Goal: Use online tool/utility: Utilize a website feature to perform a specific function

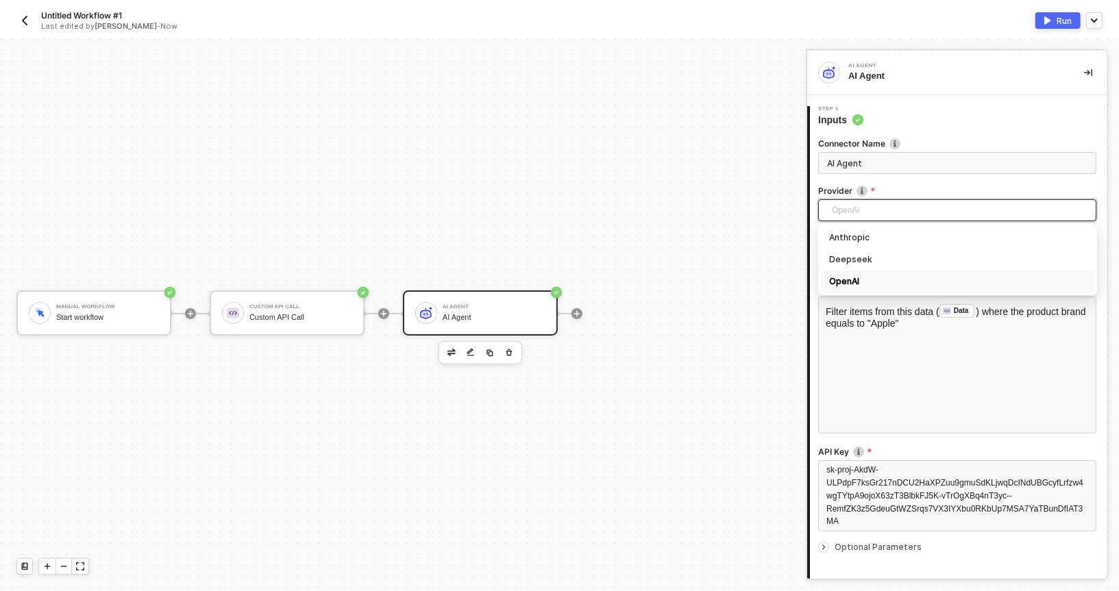
click at [603, 144] on div "Manual Workflow Start workflow Custom API Call Custom API Call AI Agent AI Agent" at bounding box center [400, 313] width 800 height 550
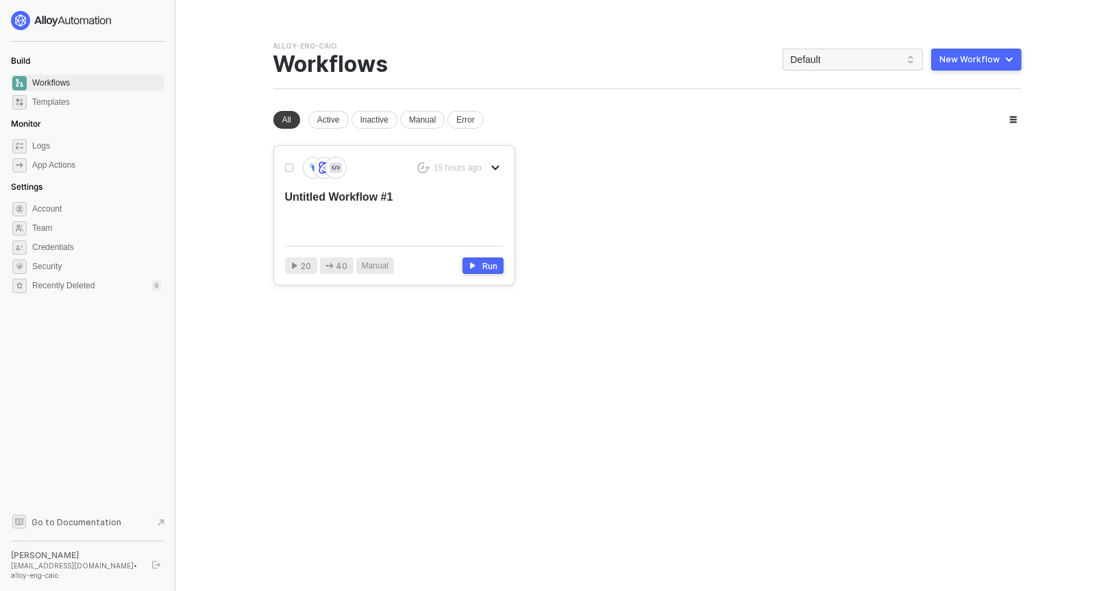
click at [380, 201] on div "Untitled Workflow #1" at bounding box center [372, 212] width 175 height 45
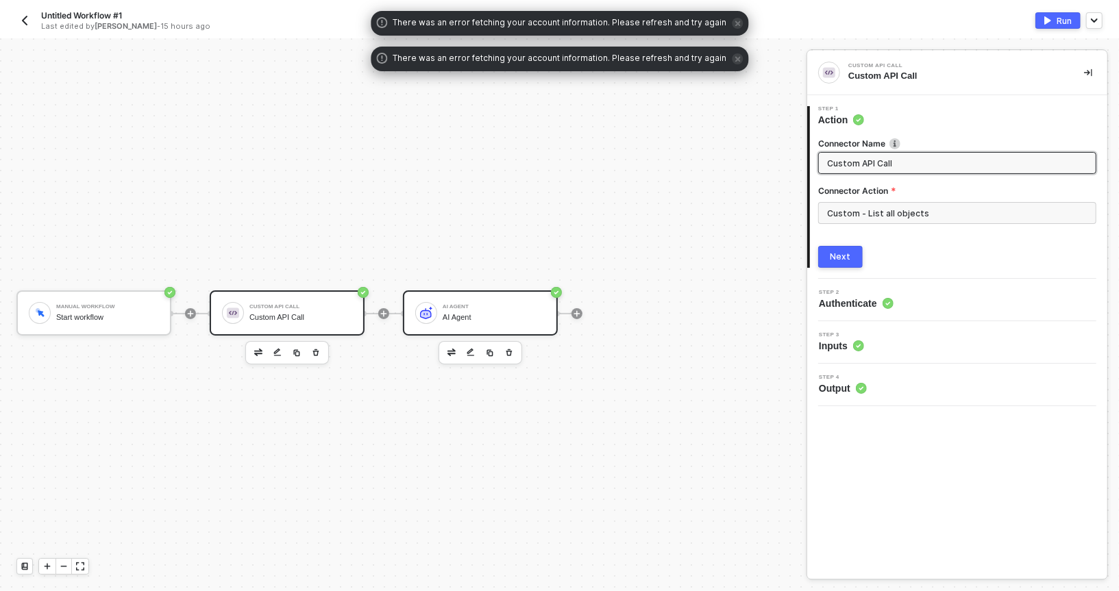
click at [448, 310] on div "AI Agent AI Agent" at bounding box center [494, 313] width 103 height 26
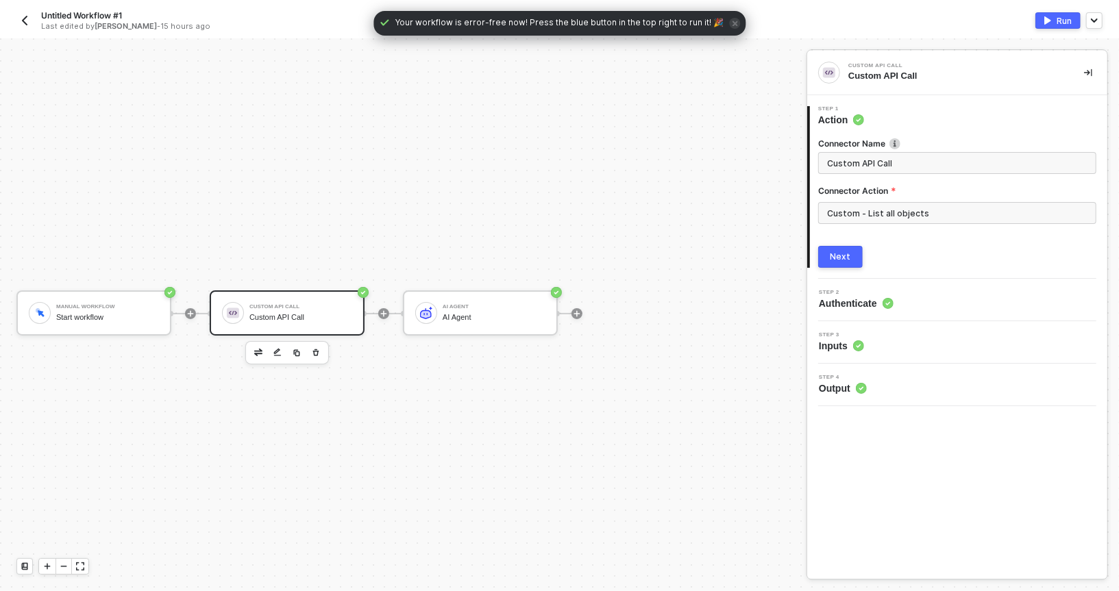
click at [729, 19] on span "icon-close" at bounding box center [734, 23] width 11 height 11
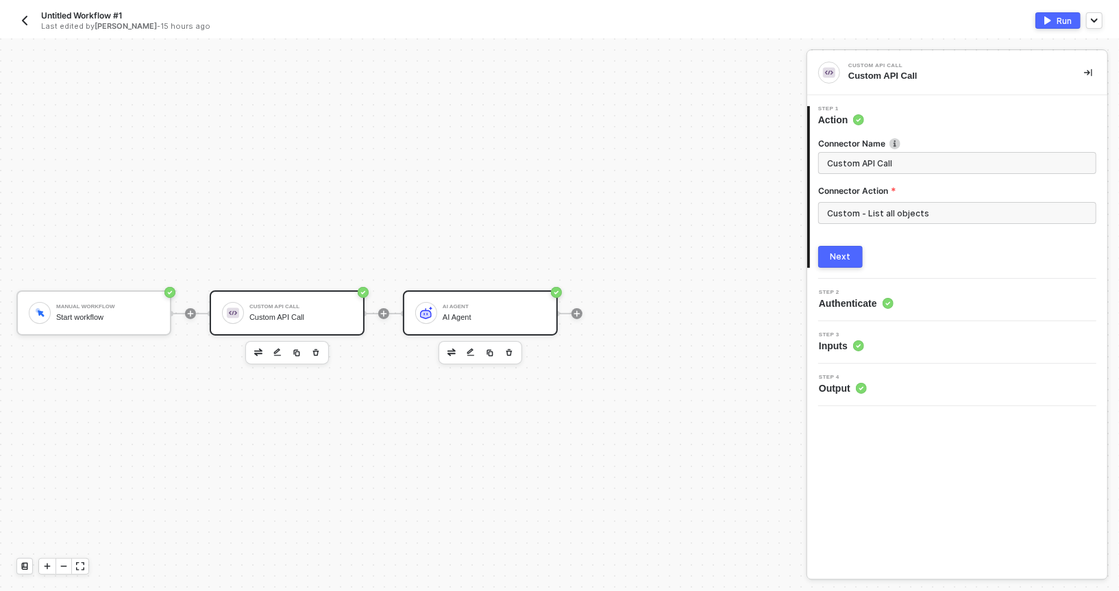
click at [462, 315] on div "AI Agent" at bounding box center [494, 317] width 103 height 9
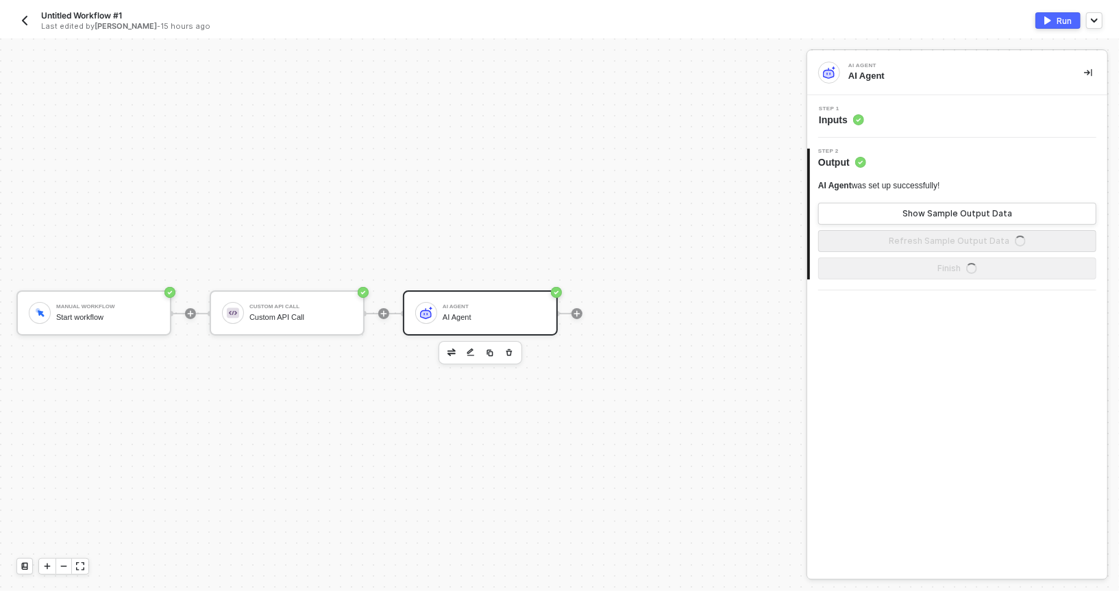
click at [876, 121] on div "Step 1 Inputs" at bounding box center [959, 116] width 297 height 21
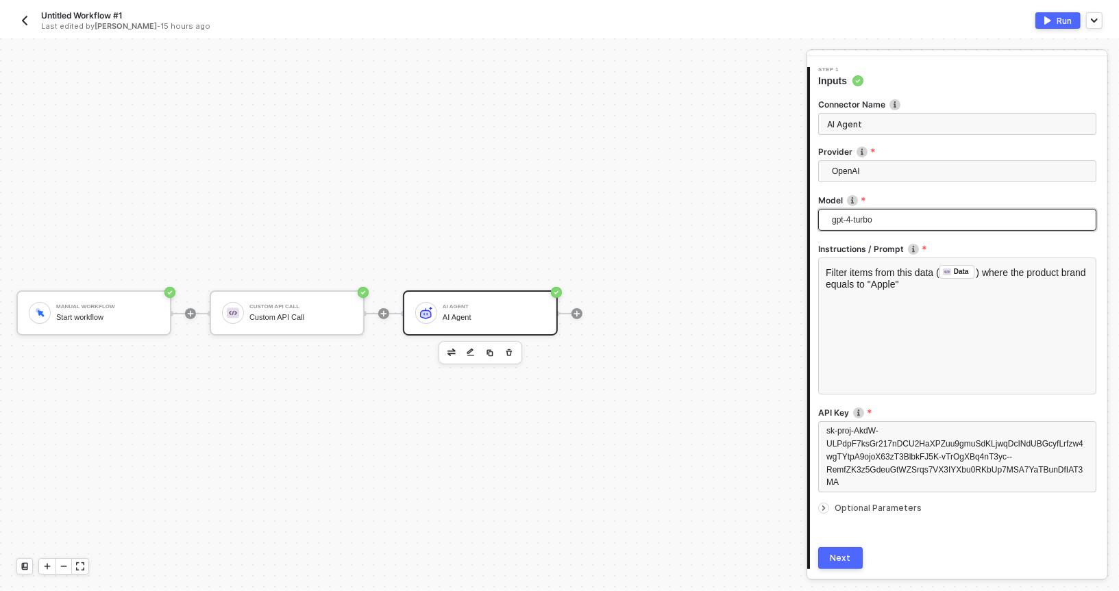
scroll to position [81, 0]
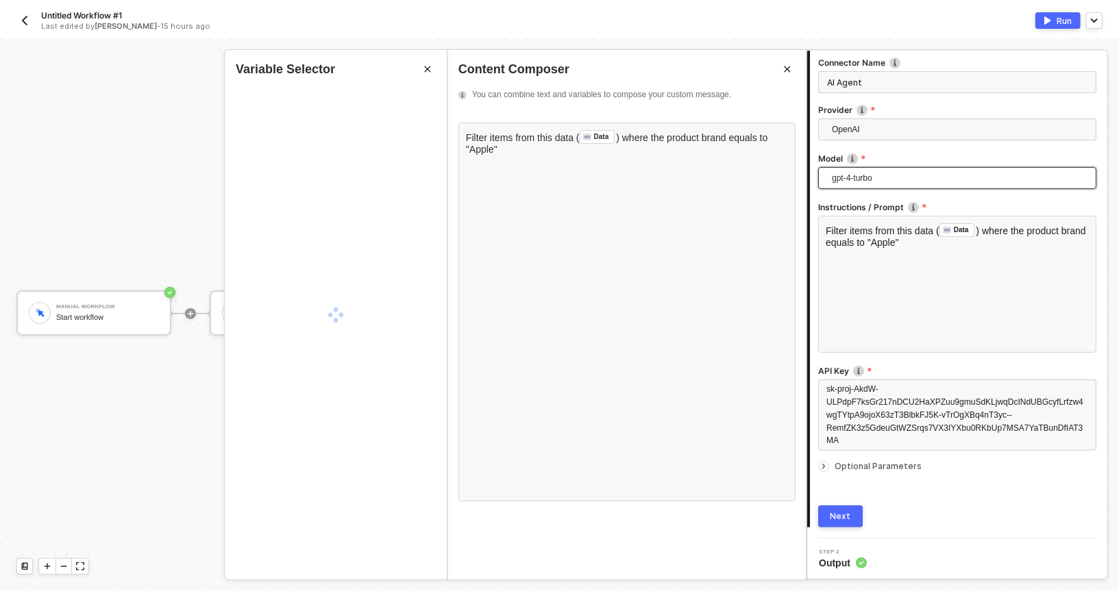
click at [841, 257] on div "Filter items from this data ( Data ﻿ ) where the product brand equals to "Apple"" at bounding box center [957, 284] width 278 height 137
click at [843, 174] on span "gpt-4-turbo" at bounding box center [960, 178] width 256 height 21
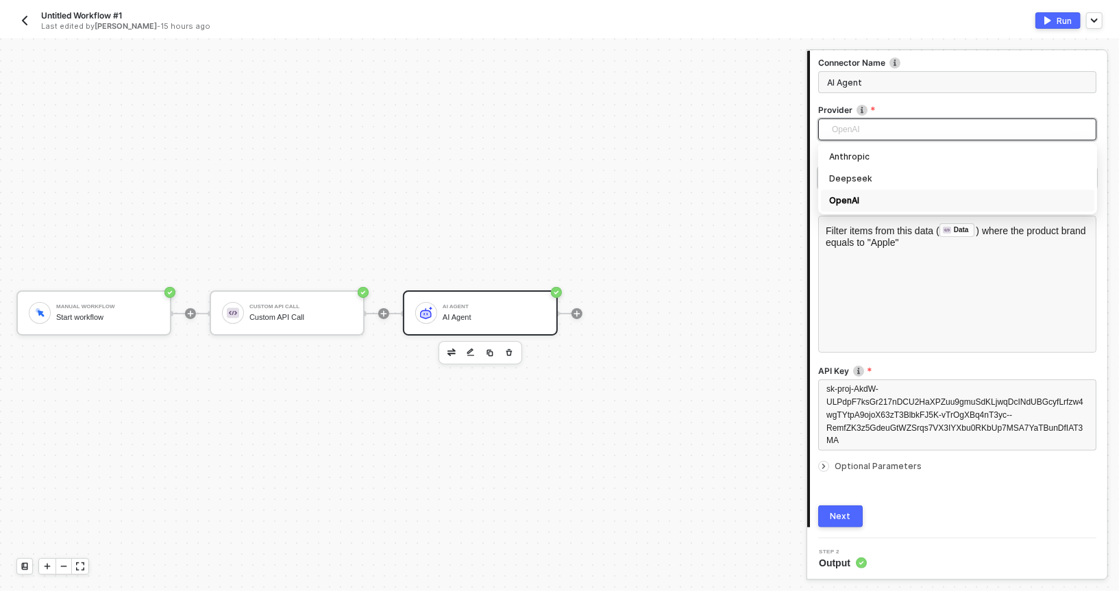
click at [840, 124] on span "OpenAI" at bounding box center [960, 129] width 256 height 21
click at [836, 80] on input "AI Agent" at bounding box center [957, 82] width 278 height 22
click at [837, 119] on span "OpenAI" at bounding box center [960, 129] width 256 height 21
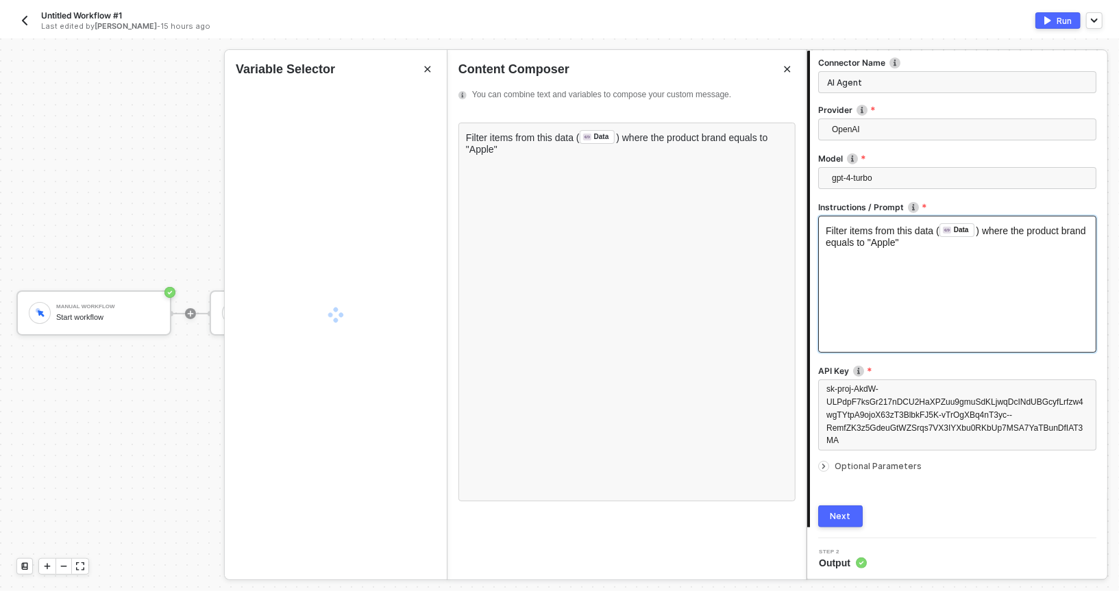
click at [835, 258] on div "Filter items from this data ( Data ﻿ ) where the product brand equals to "Apple"" at bounding box center [957, 284] width 278 height 137
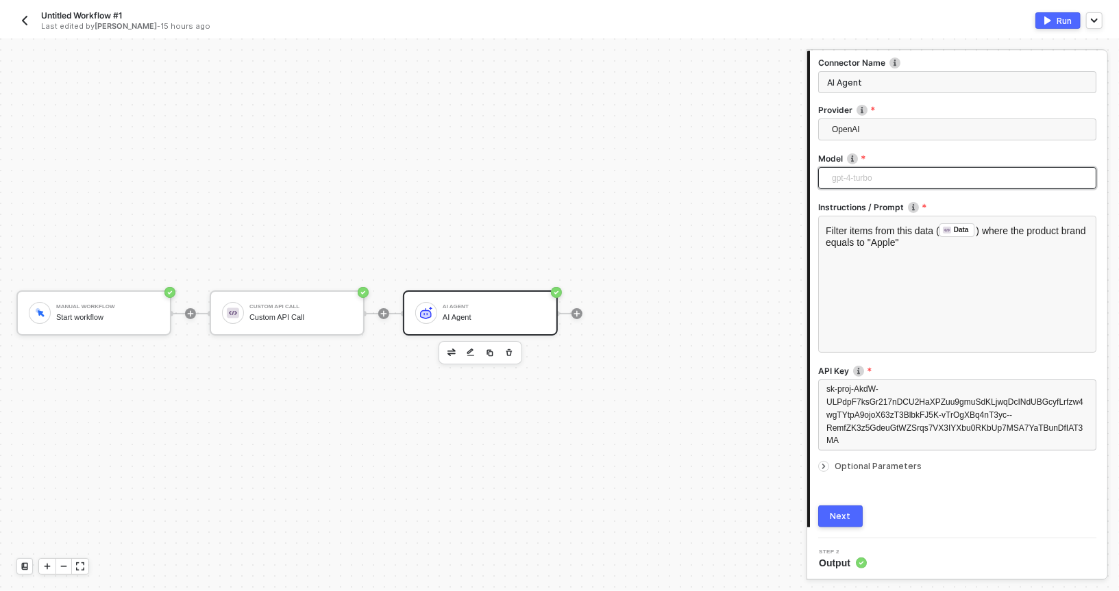
click at [837, 180] on span "gpt-4-turbo" at bounding box center [960, 178] width 256 height 21
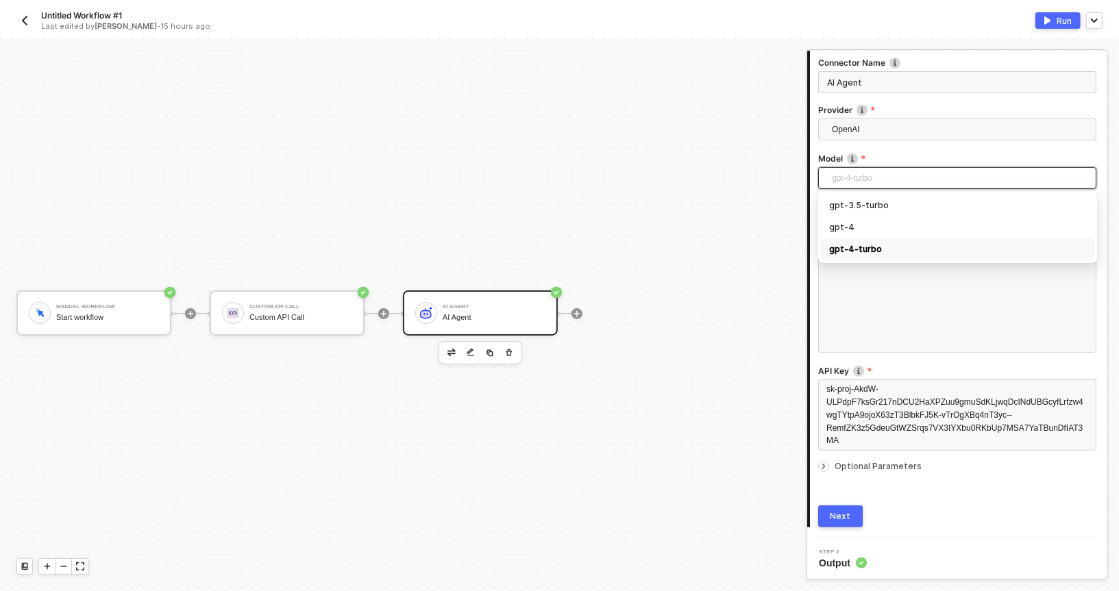
click at [842, 182] on span "gpt-4-turbo" at bounding box center [960, 178] width 256 height 21
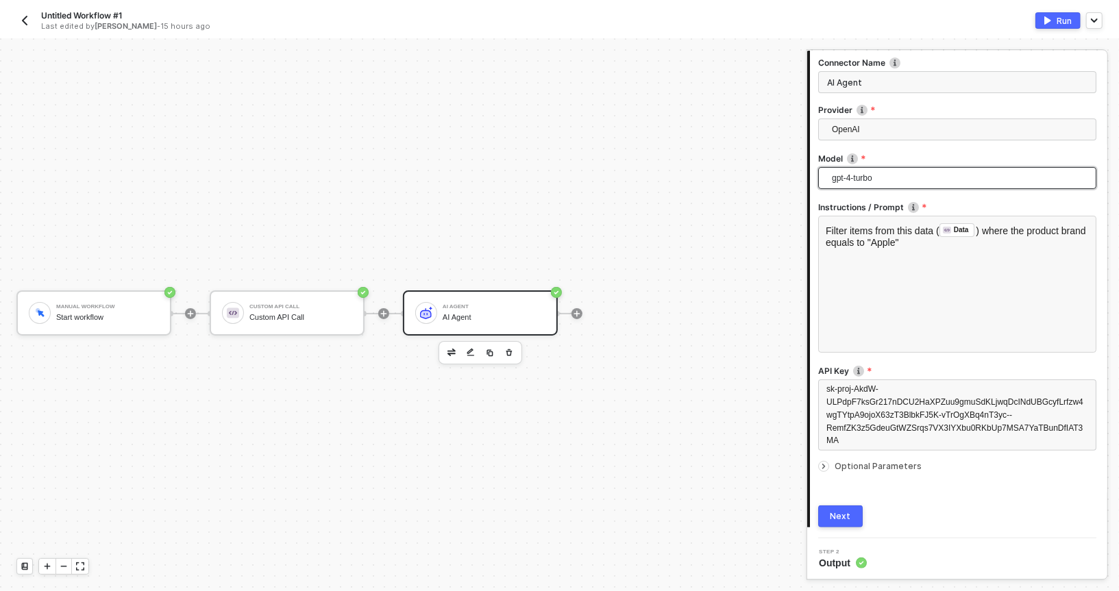
click at [841, 461] on span "Optional Parameters" at bounding box center [878, 466] width 87 height 10
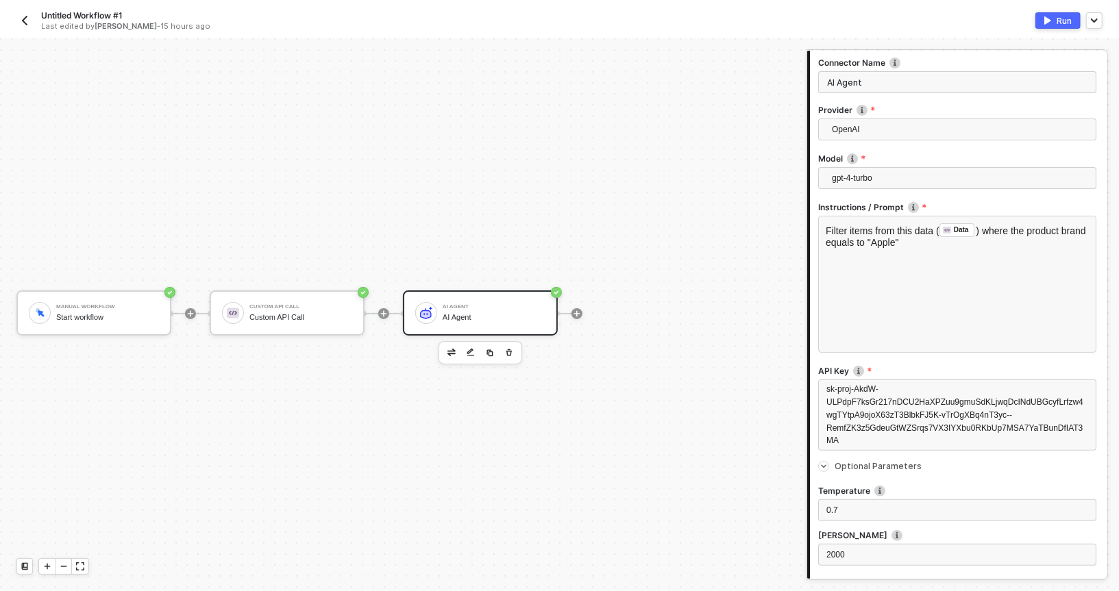
scroll to position [181, 0]
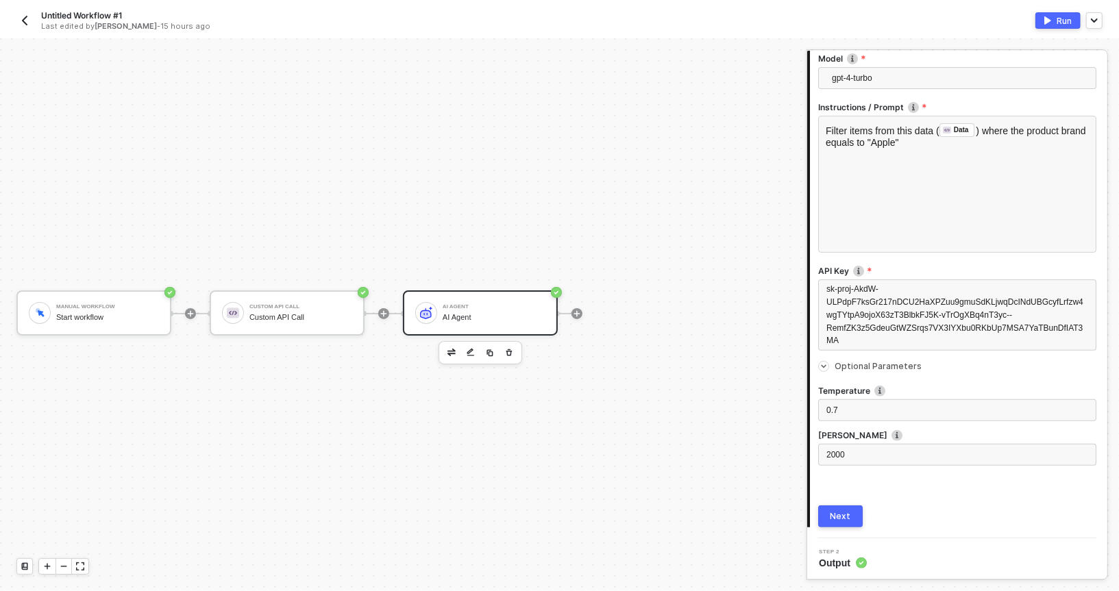
click at [846, 388] on label "Temperature" at bounding box center [957, 391] width 278 height 12
click at [836, 367] on span "Optional Parameters" at bounding box center [878, 366] width 87 height 10
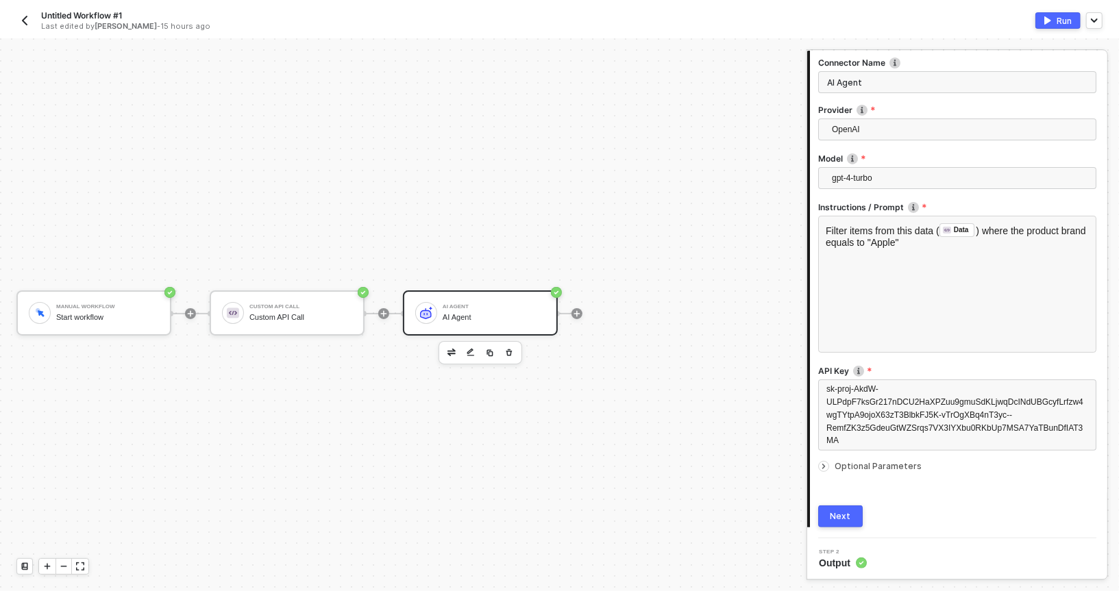
scroll to position [0, 0]
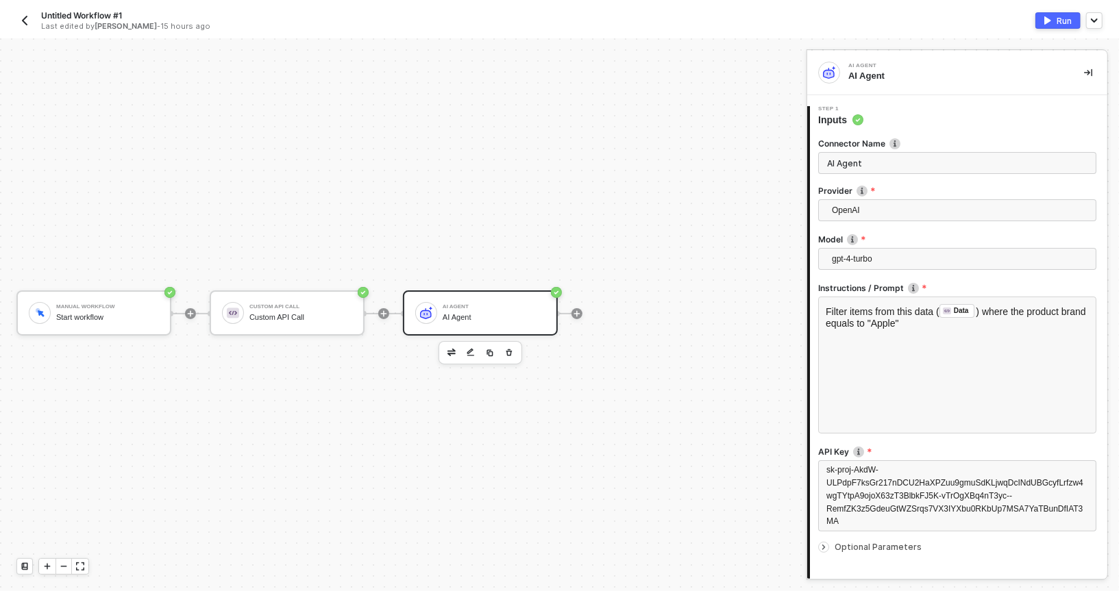
click at [845, 238] on label "Model" at bounding box center [957, 240] width 278 height 12
click at [832, 254] on span "gpt-4-turbo" at bounding box center [960, 259] width 256 height 21
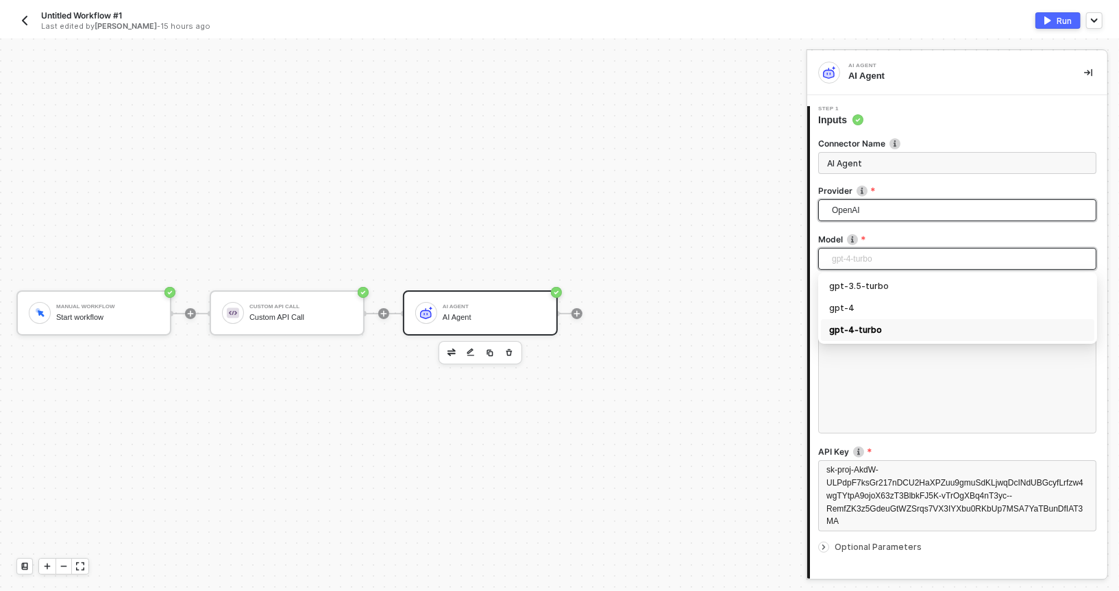
click at [839, 214] on span "OpenAI" at bounding box center [960, 210] width 256 height 21
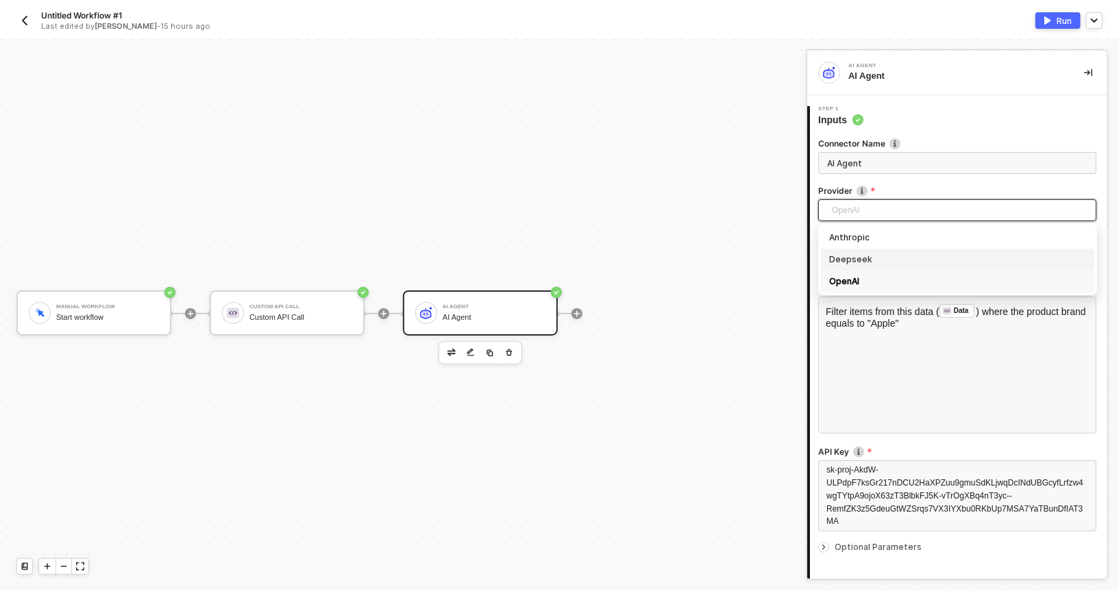
click at [813, 263] on div "Connector Name AI Agent Provider OpenAI Anthropic Deepseek OpenAI Model gpt-4-t…" at bounding box center [958, 368] width 297 height 482
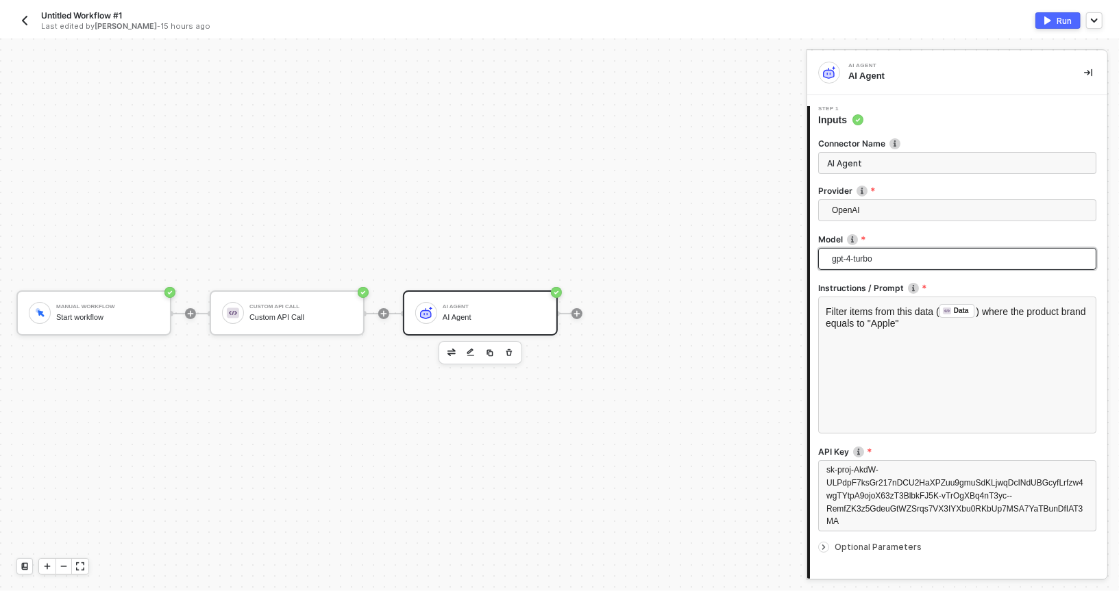
click at [859, 251] on span "gpt-4-turbo" at bounding box center [960, 259] width 256 height 21
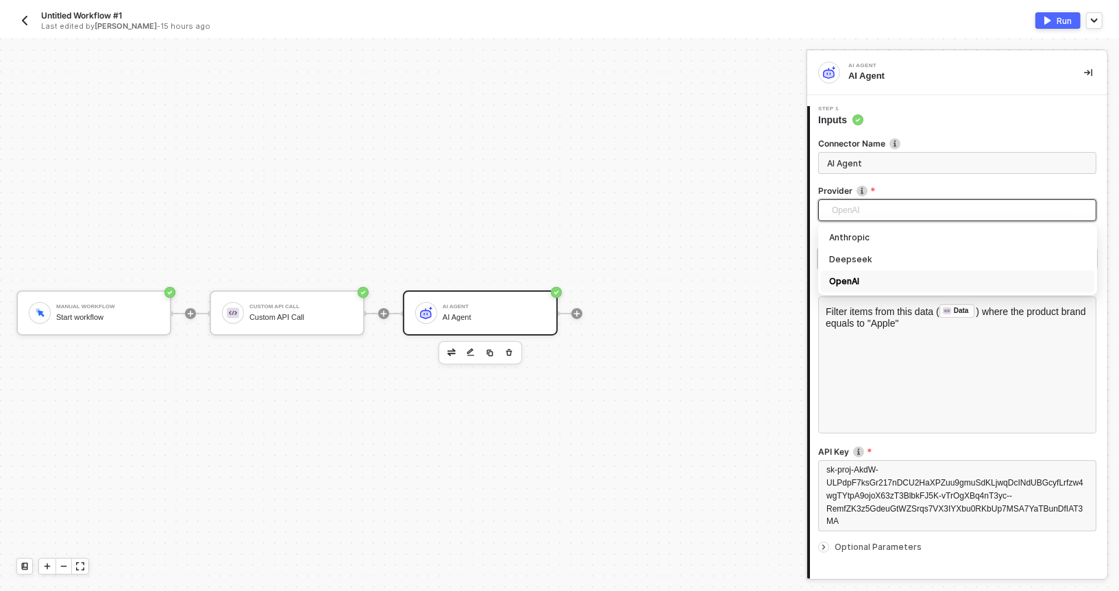
click at [857, 208] on span "OpenAI" at bounding box center [960, 210] width 256 height 21
click at [857, 171] on input "AI Agent" at bounding box center [957, 163] width 278 height 22
click at [845, 195] on label "Provider" at bounding box center [957, 191] width 278 height 12
click at [842, 202] on span "OpenAI" at bounding box center [960, 210] width 256 height 21
click at [838, 206] on span "OpenAI" at bounding box center [960, 210] width 256 height 21
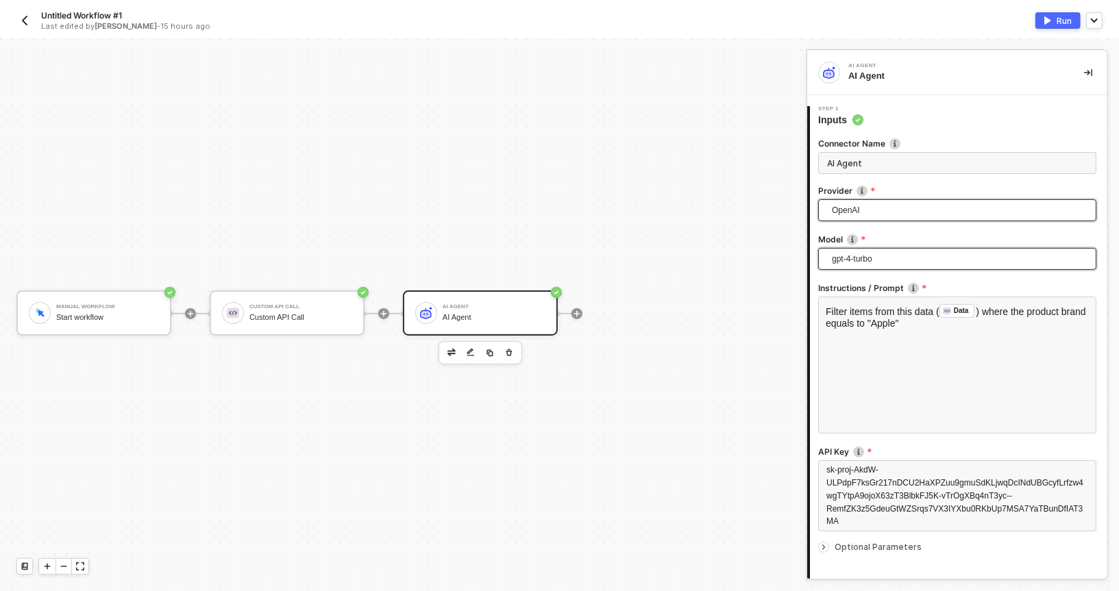
click at [833, 251] on span "gpt-4-turbo" at bounding box center [960, 259] width 256 height 21
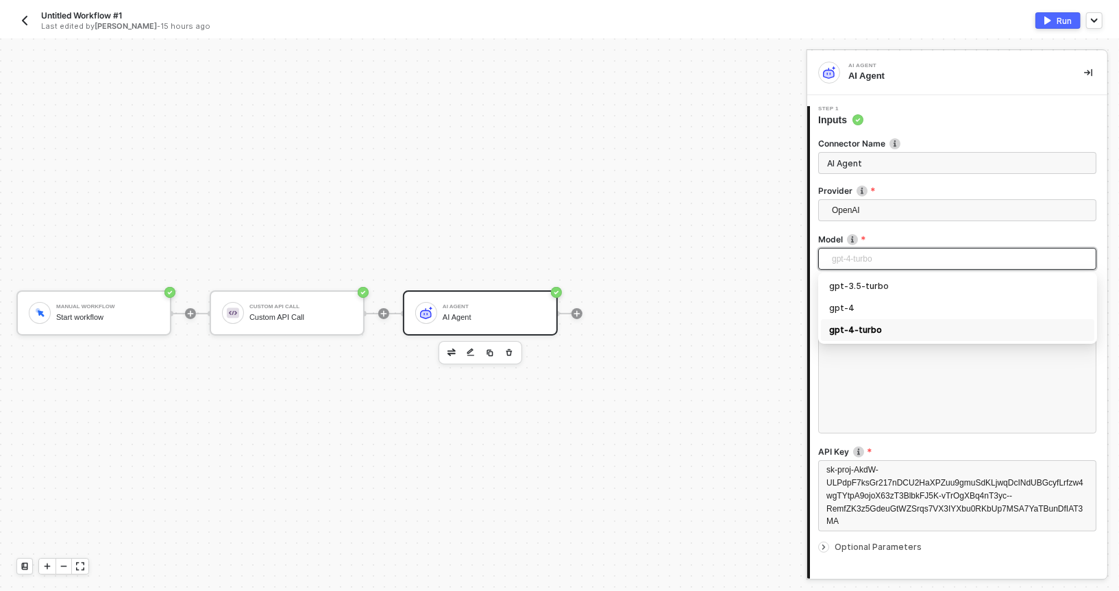
click at [822, 258] on div "gpt-4-turbo" at bounding box center [957, 259] width 278 height 22
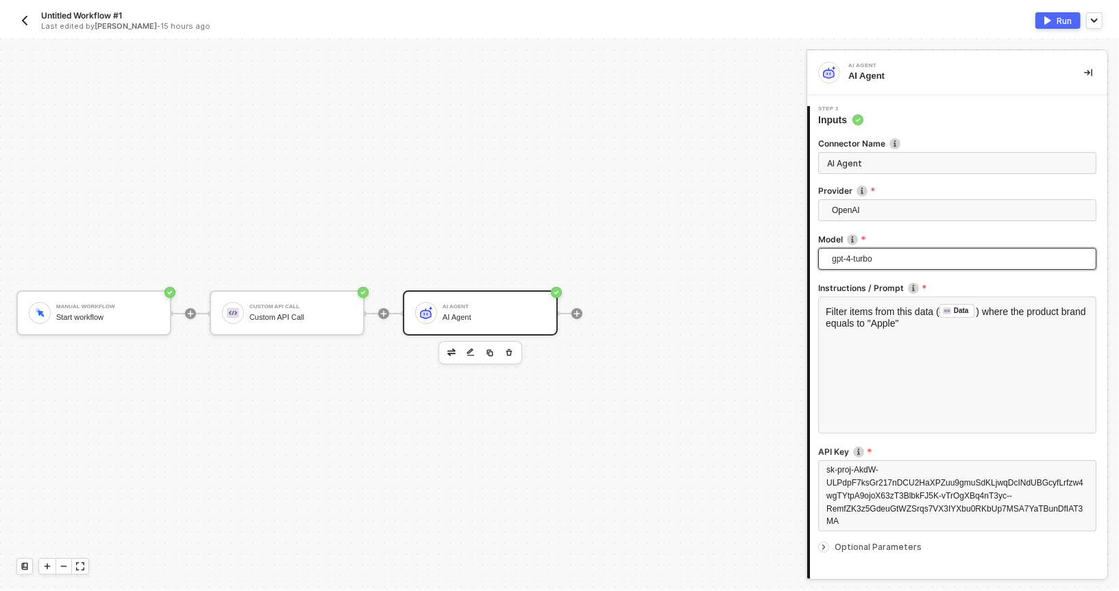
scroll to position [81, 0]
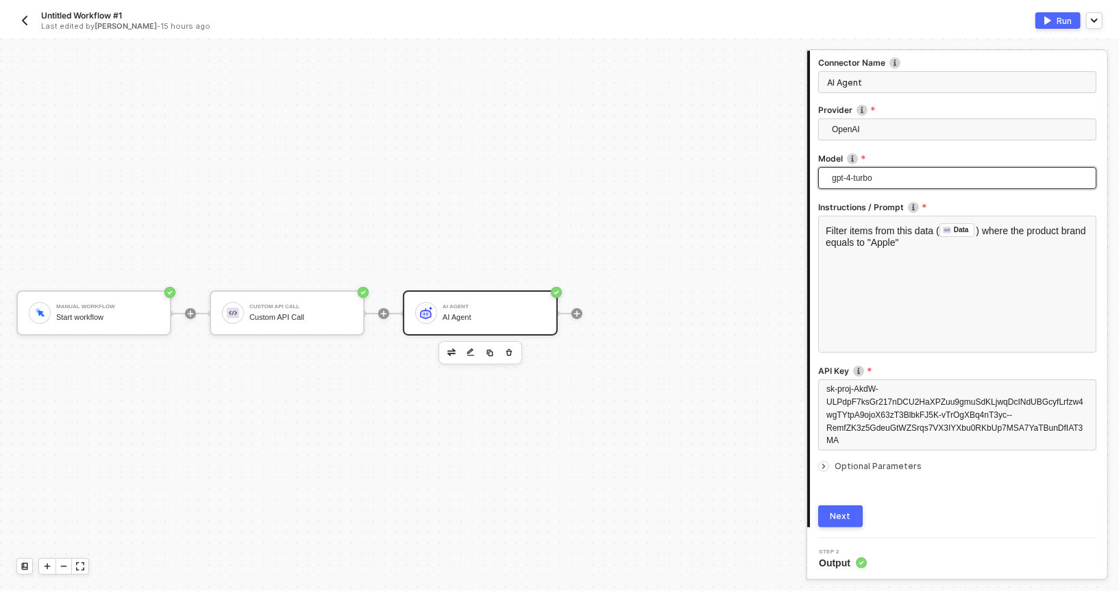
click at [834, 460] on div at bounding box center [826, 466] width 16 height 15
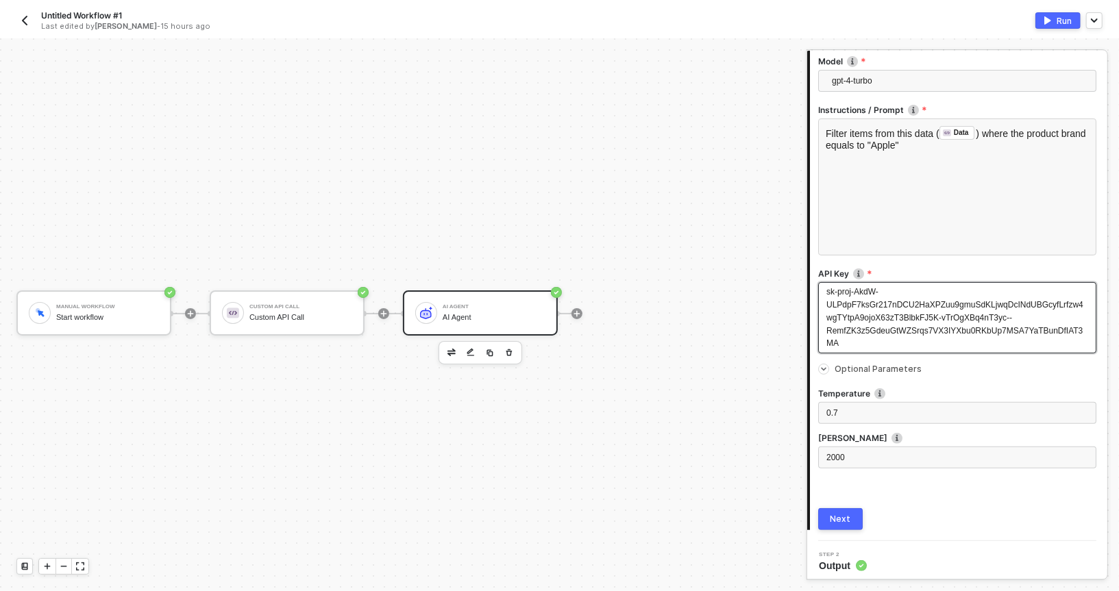
scroll to position [181, 0]
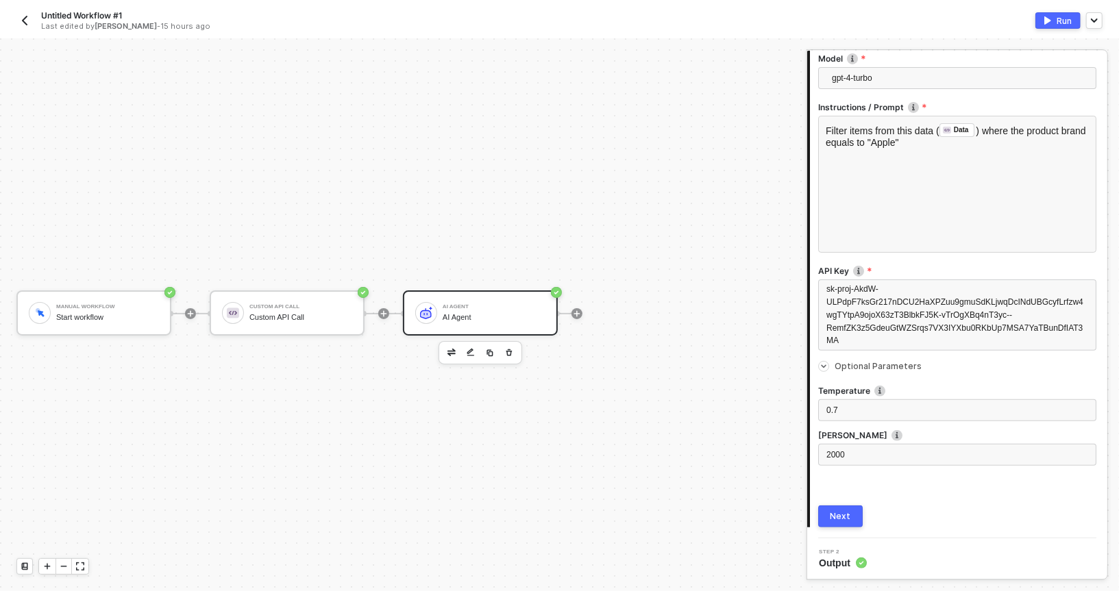
click at [826, 362] on icon "icon-arrow-right-small" at bounding box center [823, 366] width 8 height 8
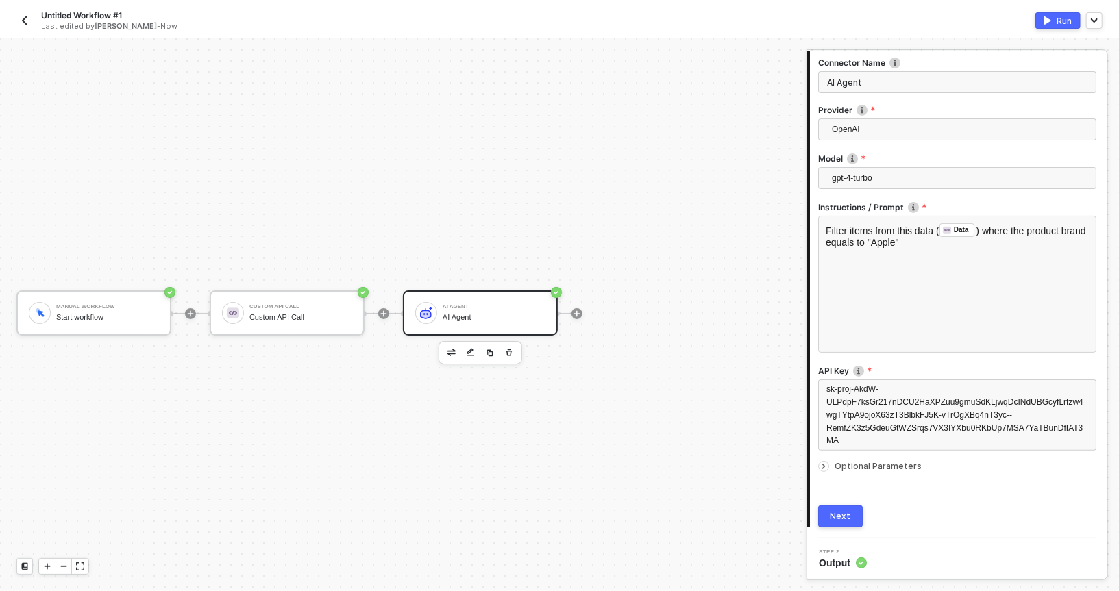
scroll to position [0, 0]
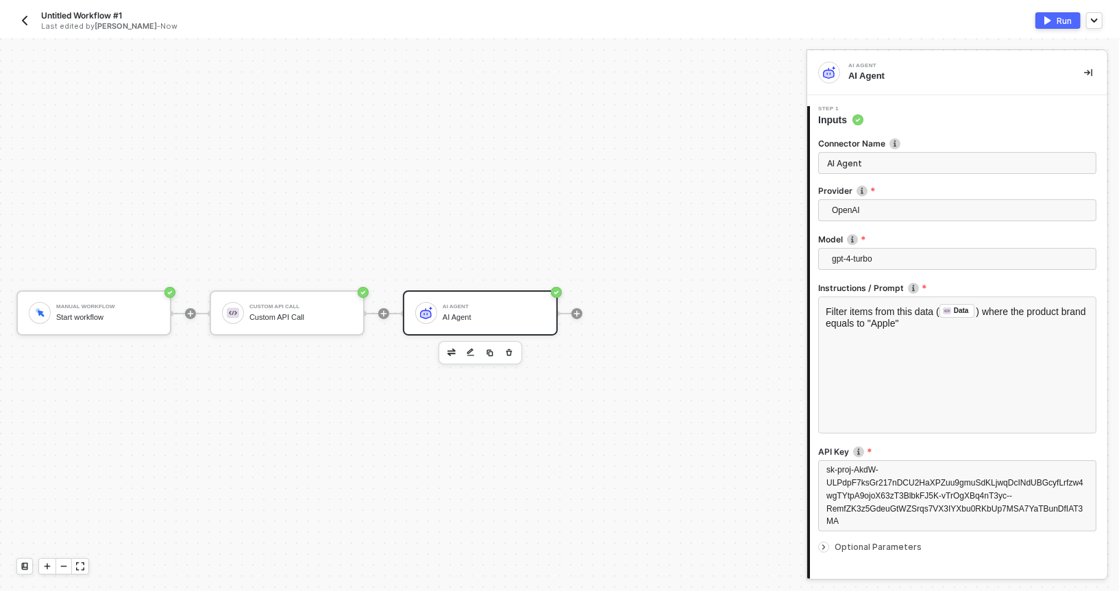
click at [876, 148] on label "Connector Name" at bounding box center [957, 144] width 278 height 12
click at [872, 203] on span "OpenAI" at bounding box center [960, 210] width 256 height 21
click at [921, 79] on div "AI Agent" at bounding box center [955, 76] width 214 height 12
click at [877, 207] on span "OpenAI" at bounding box center [960, 210] width 256 height 21
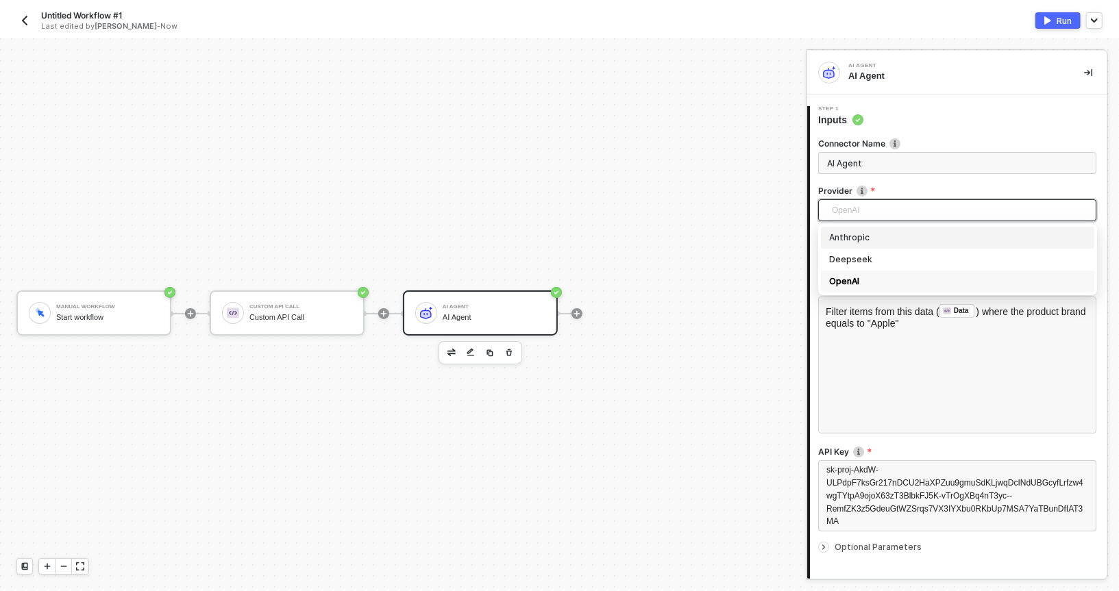
click at [870, 192] on label "Provider" at bounding box center [957, 191] width 278 height 12
click at [869, 215] on span "OpenAI" at bounding box center [960, 210] width 256 height 21
click at [852, 245] on div "Anthropic" at bounding box center [957, 238] width 273 height 22
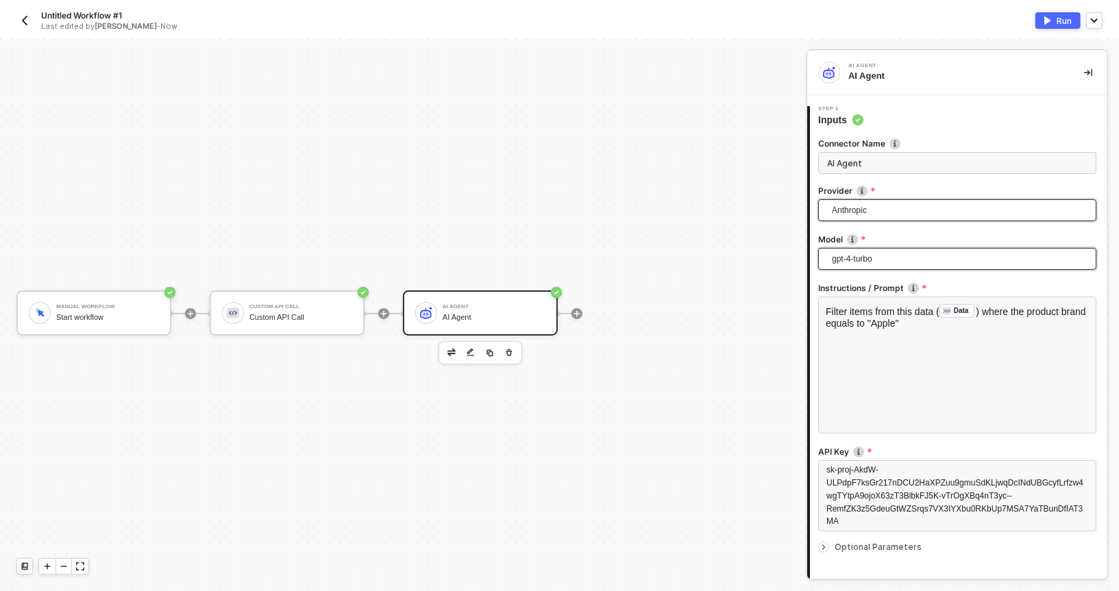
click at [862, 251] on span "gpt-4-turbo" at bounding box center [960, 259] width 256 height 21
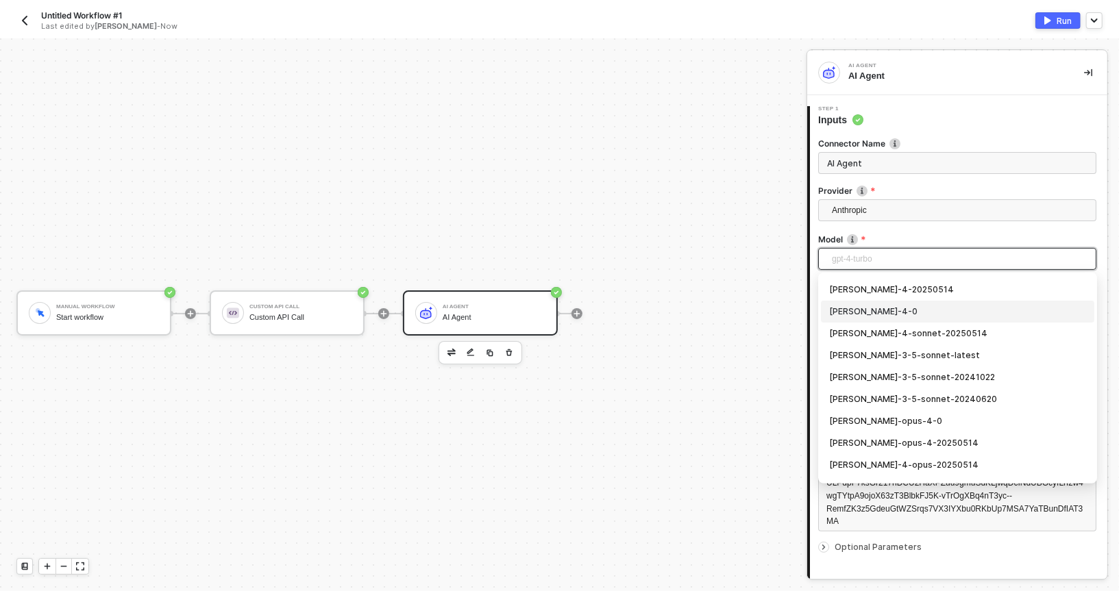
scroll to position [77, 0]
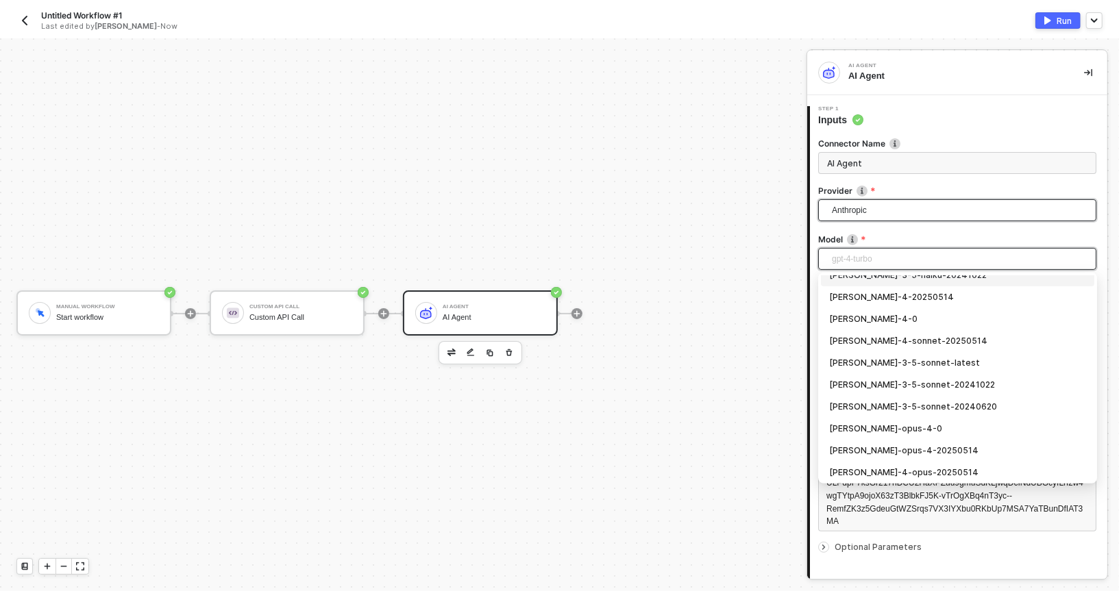
click at [881, 217] on span "Anthropic" at bounding box center [960, 210] width 256 height 21
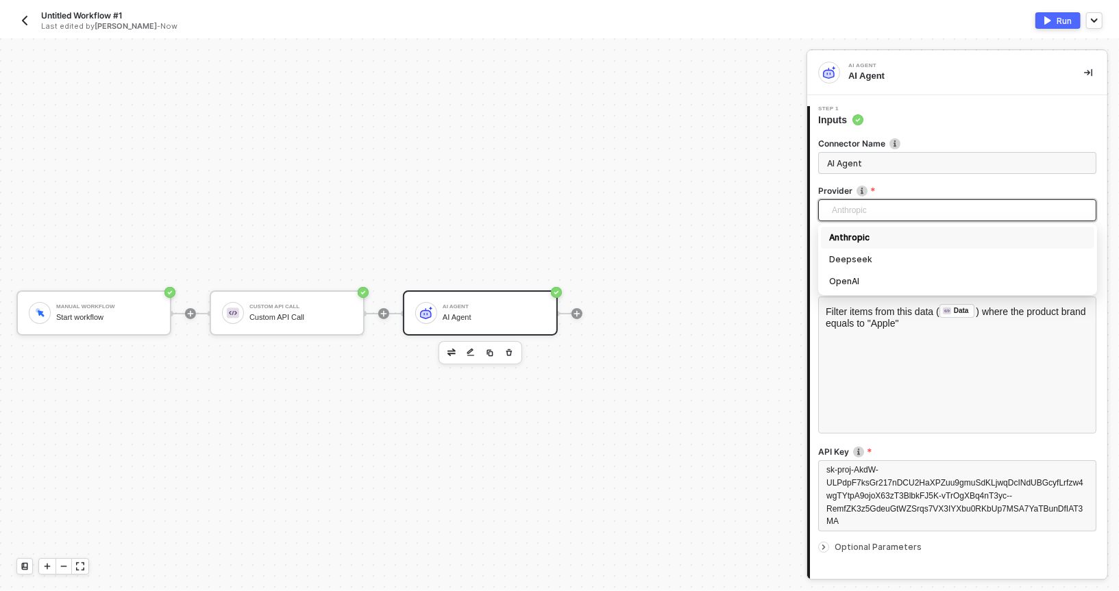
click at [872, 210] on span "Anthropic" at bounding box center [960, 210] width 256 height 21
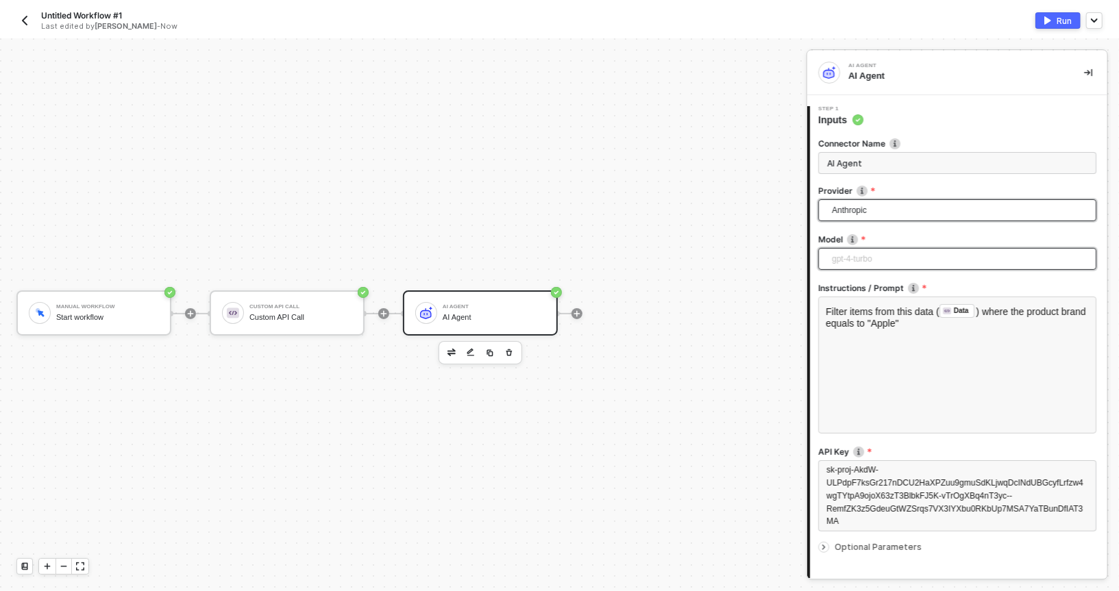
click at [853, 256] on span "gpt-4-turbo" at bounding box center [960, 259] width 256 height 21
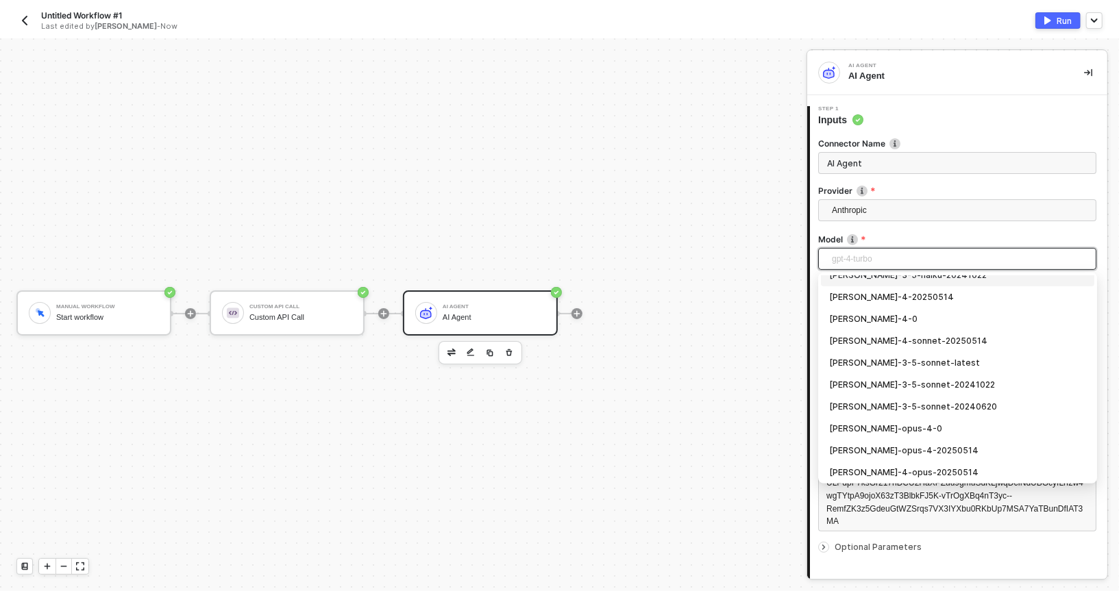
click at [874, 245] on div "Model" at bounding box center [957, 241] width 278 height 14
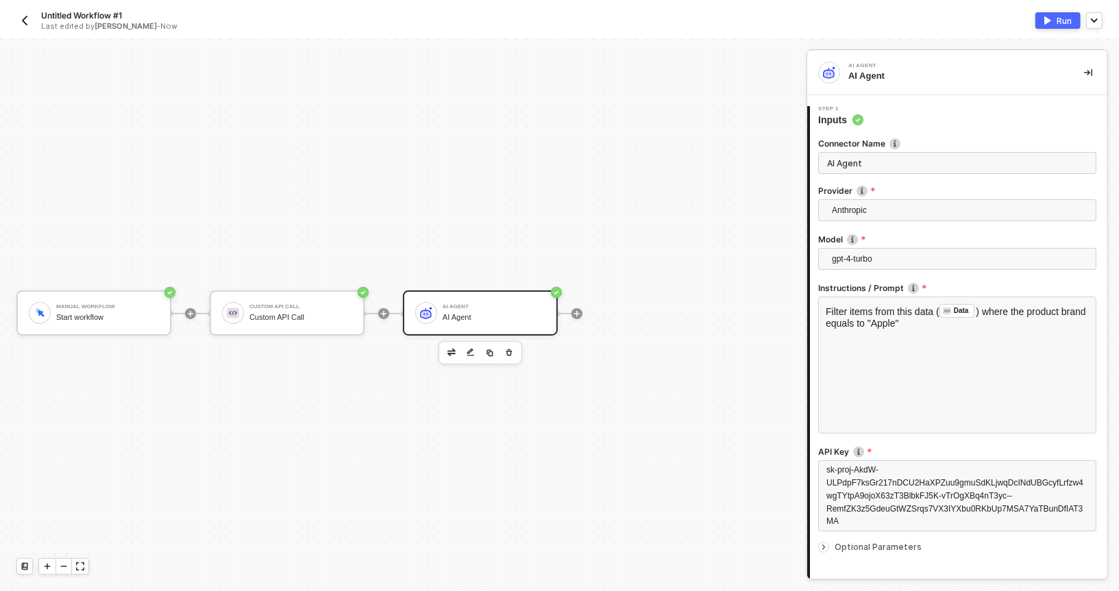
click at [863, 221] on div "Anthropic Anthropic Deepseek OpenAI" at bounding box center [957, 213] width 278 height 29
click at [859, 214] on span "Anthropic" at bounding box center [960, 210] width 256 height 21
click at [1049, 18] on img "button" at bounding box center [1047, 20] width 7 height 8
click at [858, 218] on span "Anthropic" at bounding box center [960, 210] width 256 height 21
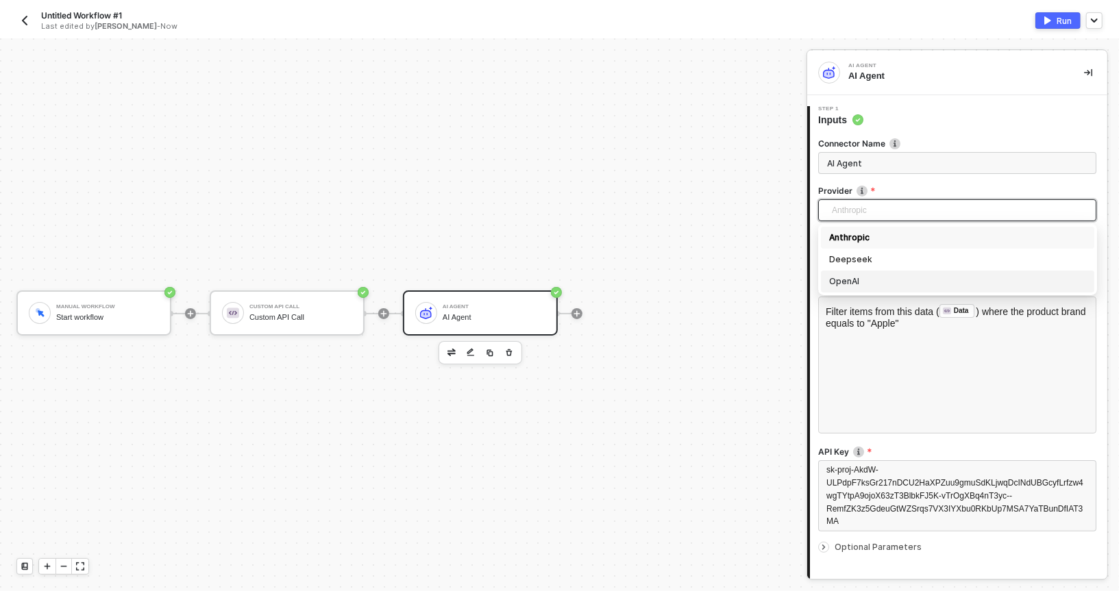
click at [842, 275] on div "OpenAI" at bounding box center [957, 281] width 257 height 15
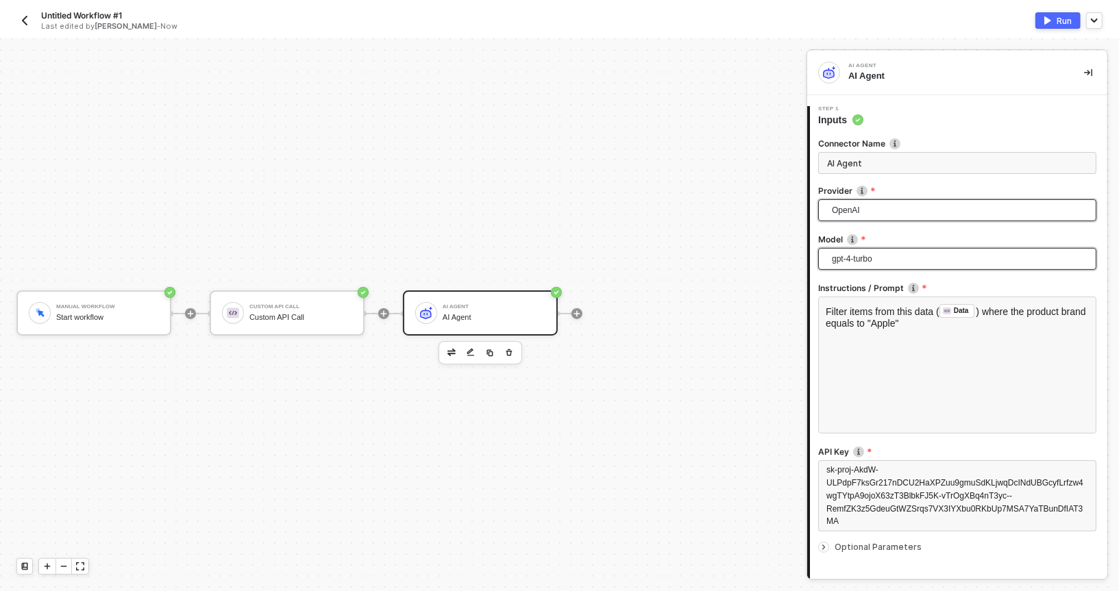
click at [850, 251] on span "gpt-4-turbo" at bounding box center [960, 259] width 256 height 21
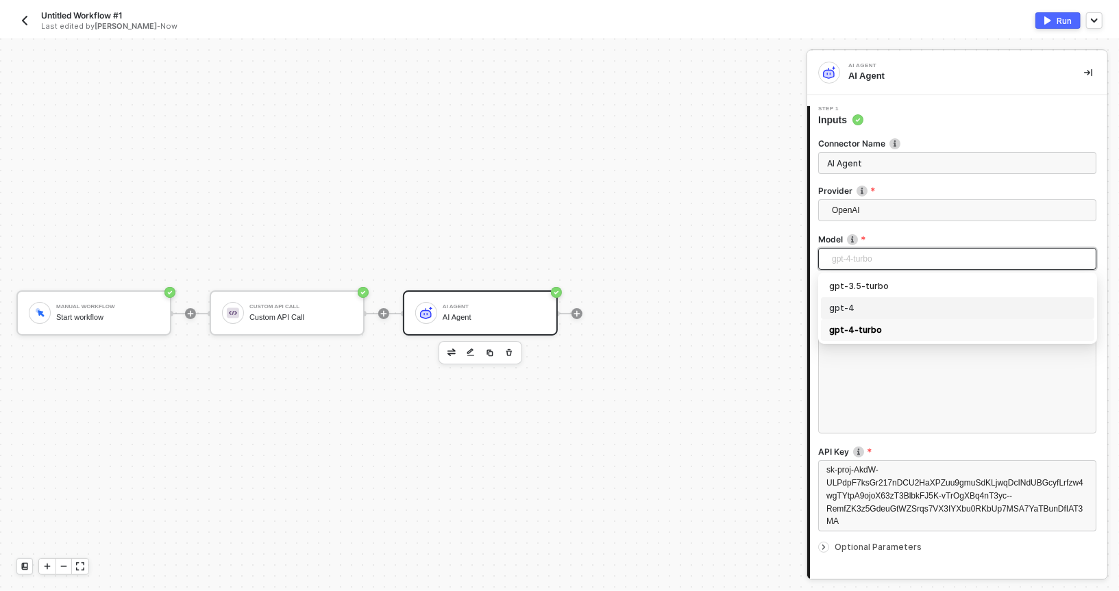
drag, startPoint x: 833, startPoint y: 281, endPoint x: 827, endPoint y: 301, distance: 20.8
click at [827, 301] on div "gpt-3.5-turbo gpt-4 gpt-4-turbo" at bounding box center [957, 308] width 273 height 66
click at [827, 301] on div "gpt-4" at bounding box center [957, 308] width 273 height 22
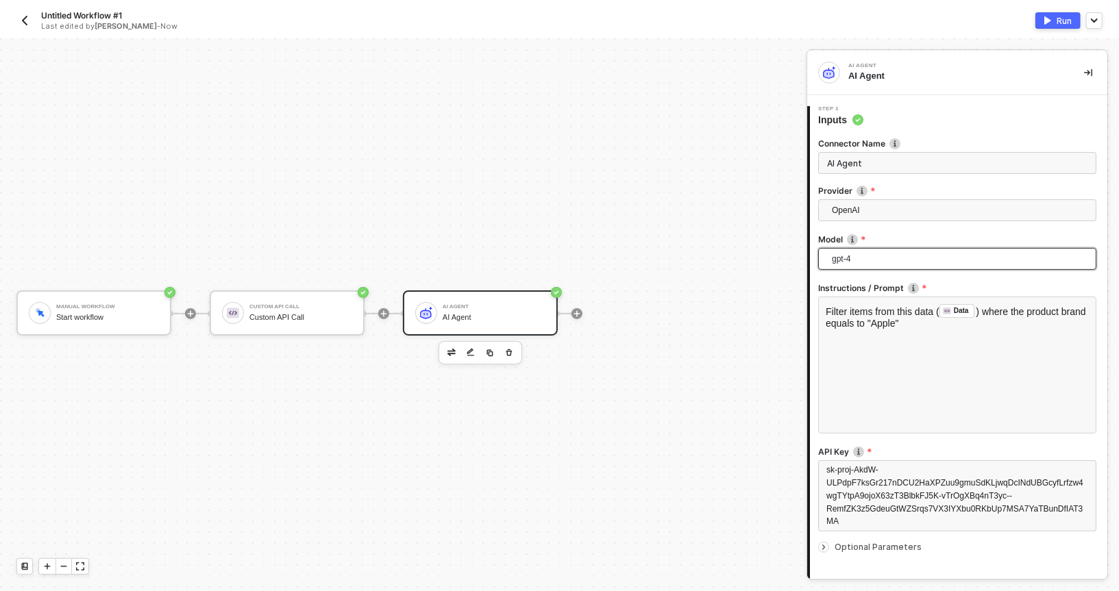
click at [1046, 22] on img "button" at bounding box center [1047, 20] width 7 height 8
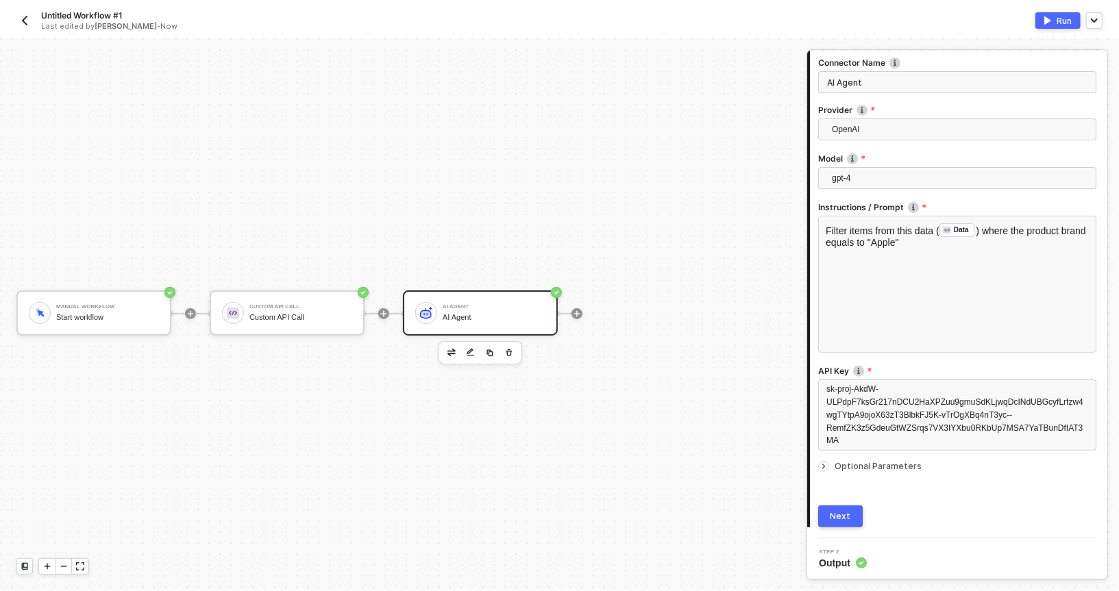
click at [854, 511] on button "Next" at bounding box center [840, 517] width 45 height 22
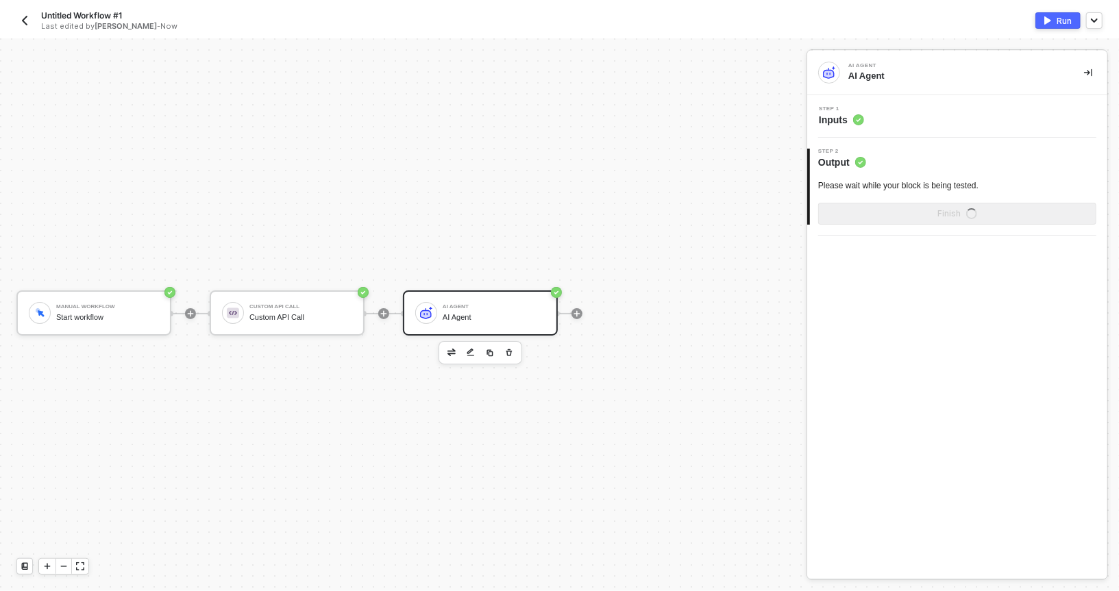
scroll to position [0, 0]
click at [854, 121] on circle at bounding box center [858, 119] width 11 height 11
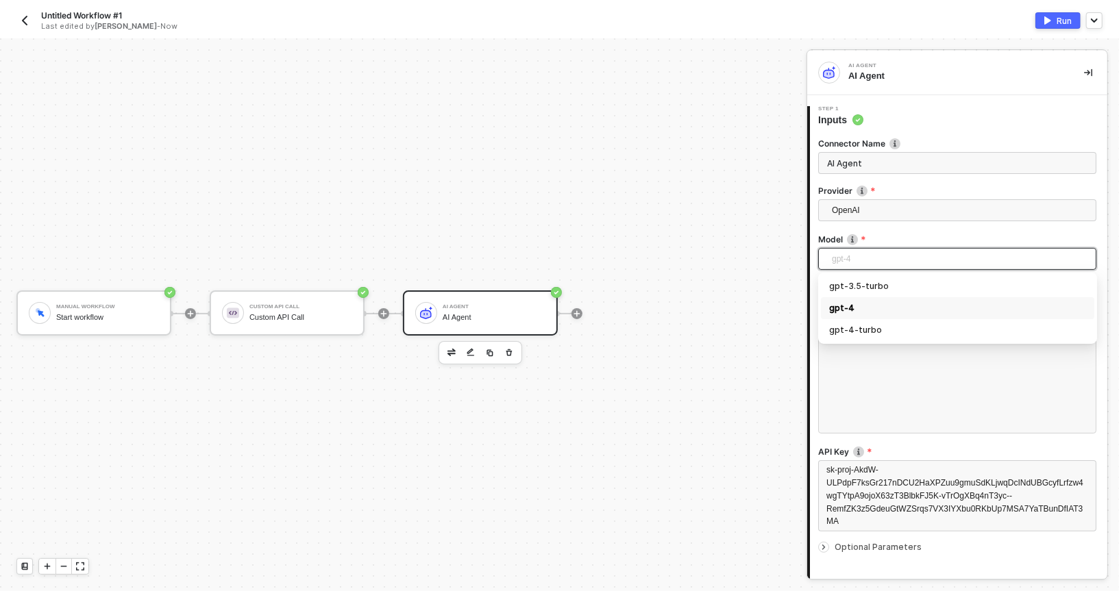
click at [833, 258] on span "gpt-4" at bounding box center [960, 259] width 256 height 21
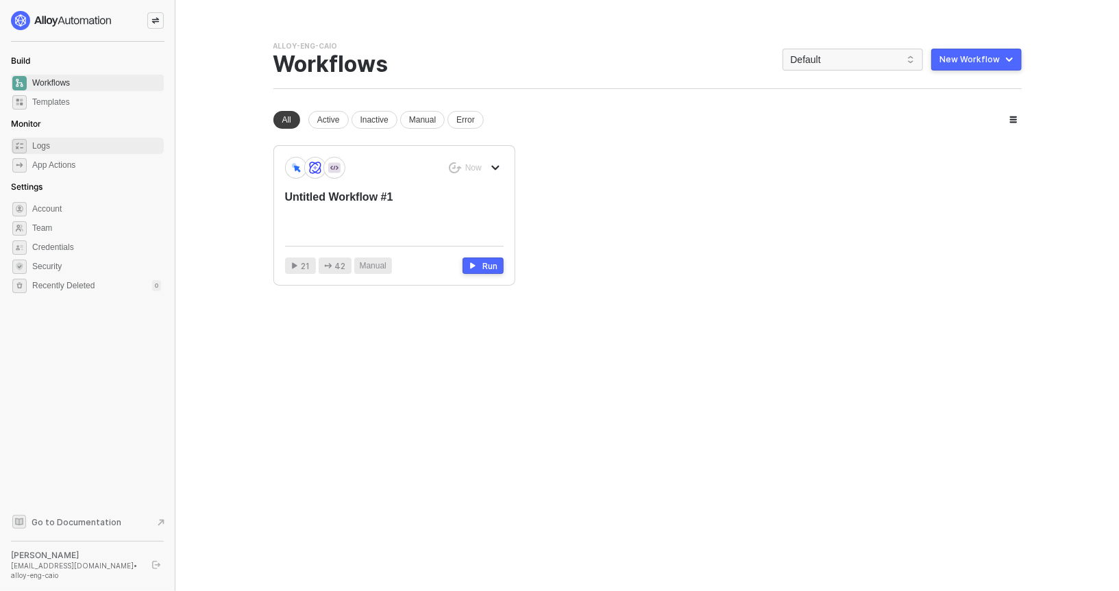
click at [27, 140] on li "Logs" at bounding box center [87, 146] width 153 height 16
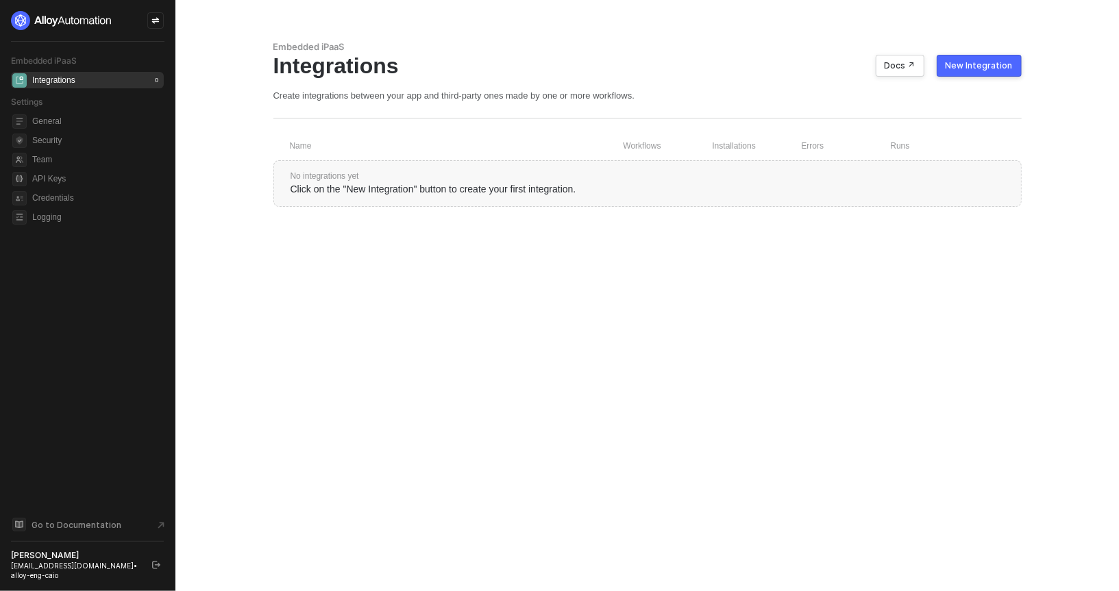
click at [162, 19] on div at bounding box center [155, 20] width 16 height 16
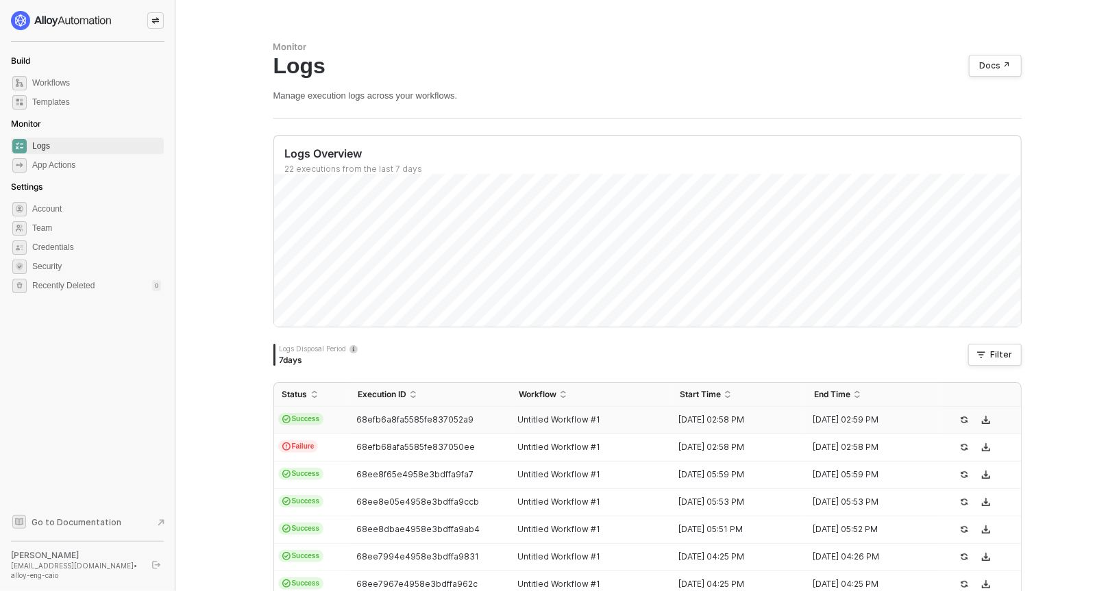
click at [345, 411] on td "Success" at bounding box center [312, 420] width 76 height 27
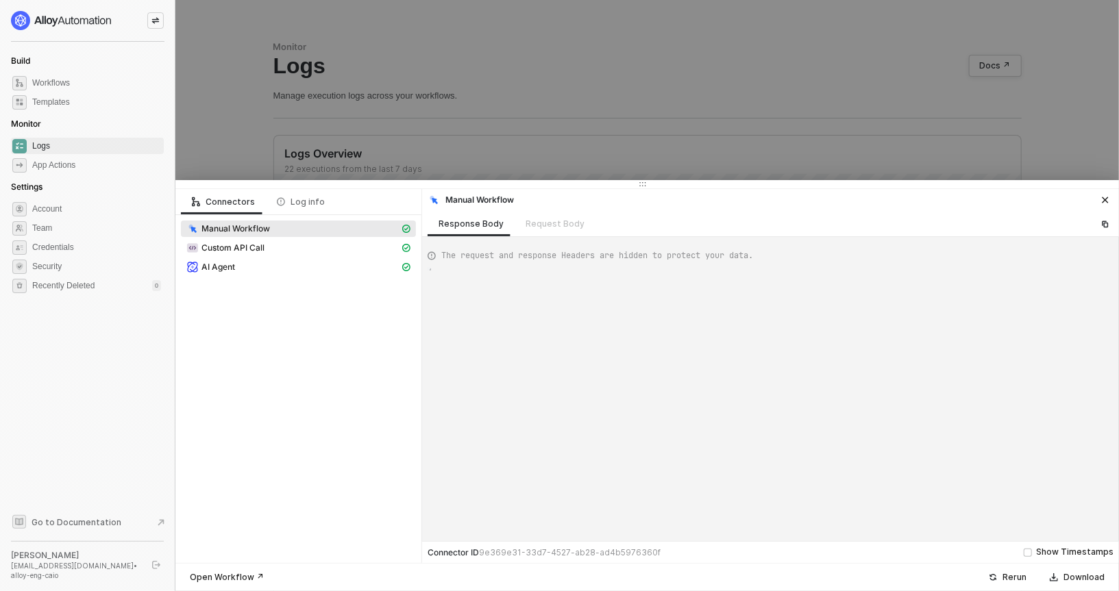
scroll to position [36, 0]
click at [300, 256] on div "Custom API Call" at bounding box center [298, 249] width 235 height 19
click at [289, 264] on div "AI Agent" at bounding box center [292, 267] width 213 height 12
type textarea "{ "json": { "result": { "summary": "Filtered Apple products from given data", "…"
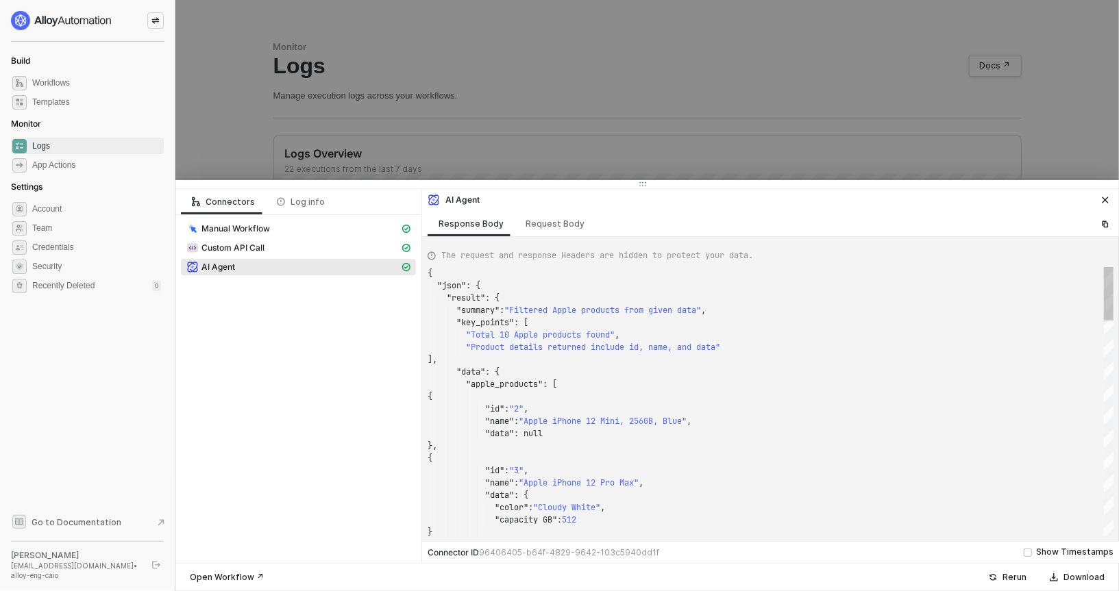
scroll to position [123, 0]
